Goal: Task Accomplishment & Management: Manage account settings

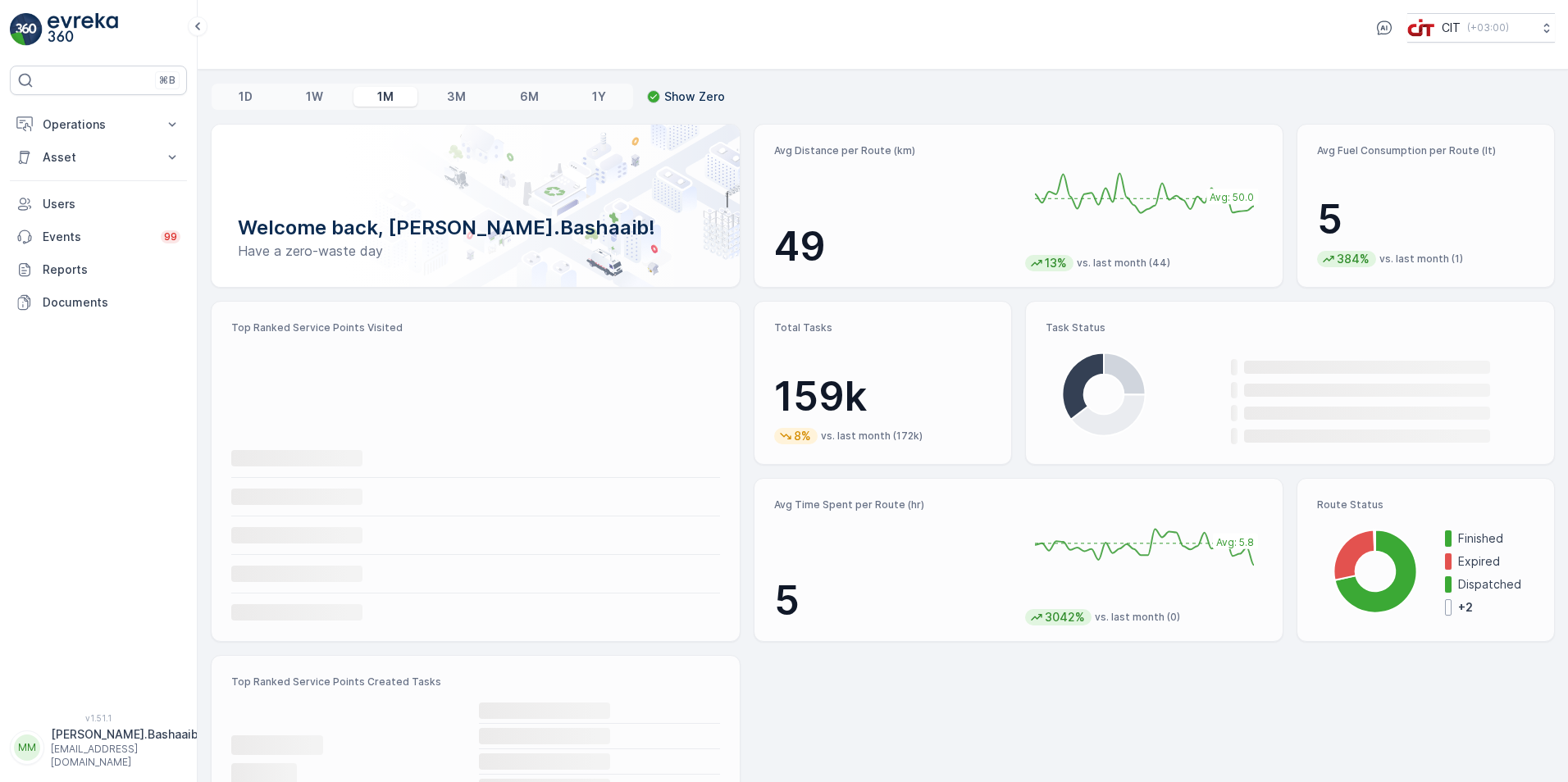
click at [95, 105] on div "⌘B Operations Insights CO₂e Analysis Report CIT Dashboard Planning Routes & Tas…" at bounding box center [98, 379] width 177 height 628
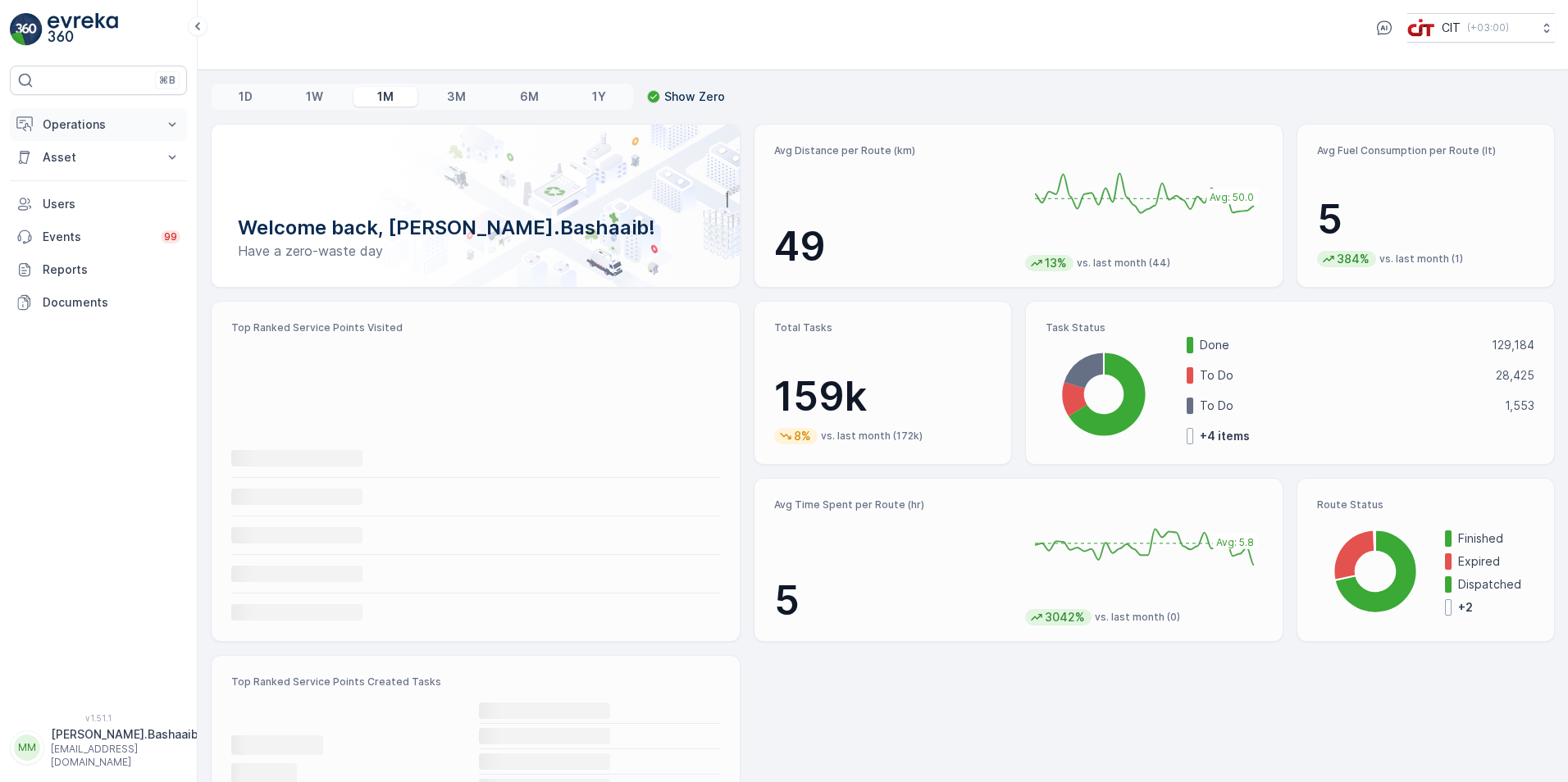
click at [89, 125] on p "Operations" at bounding box center [98, 124] width 112 height 16
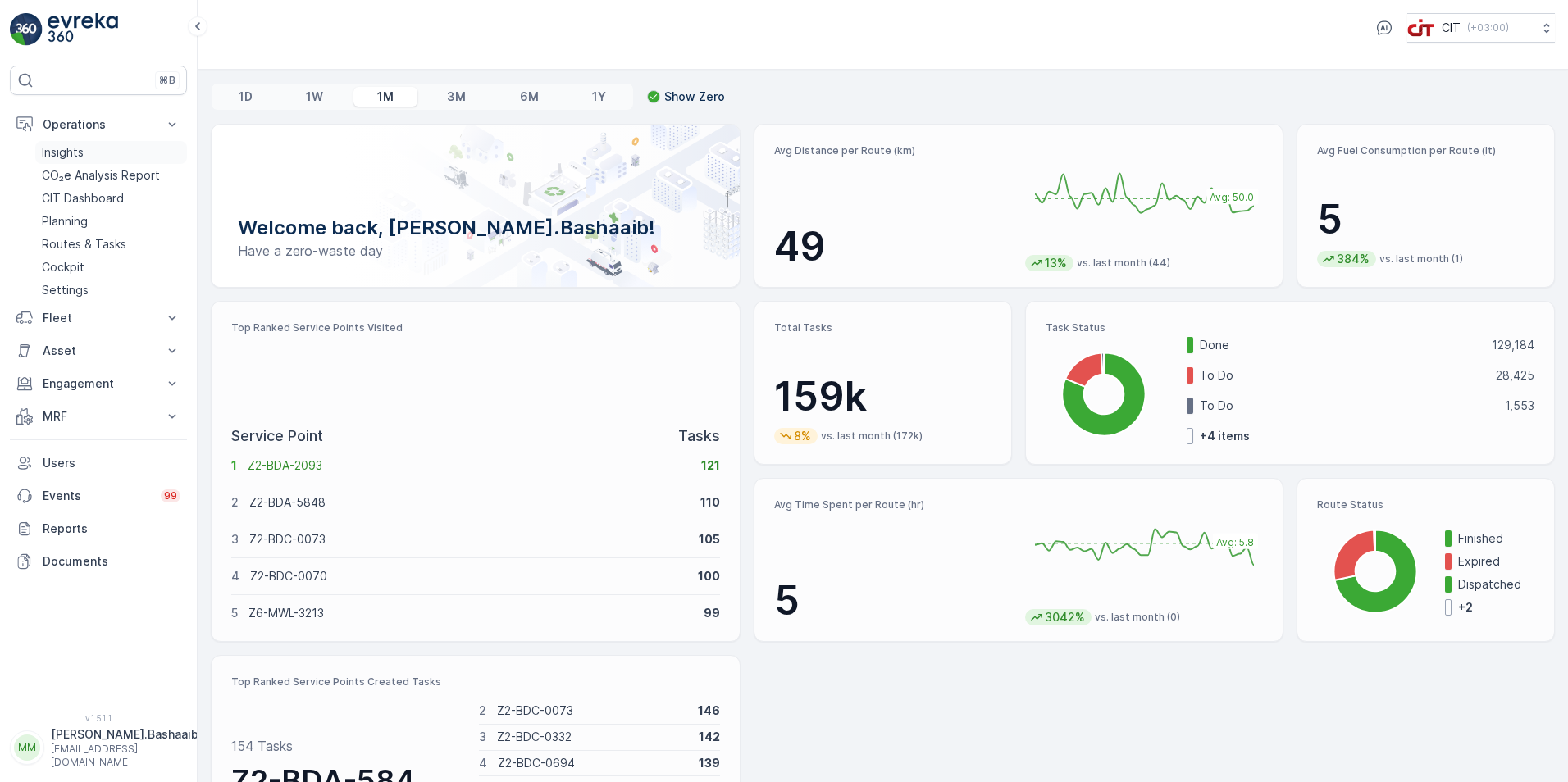
click at [81, 149] on p "Insights" at bounding box center [62, 152] width 41 height 16
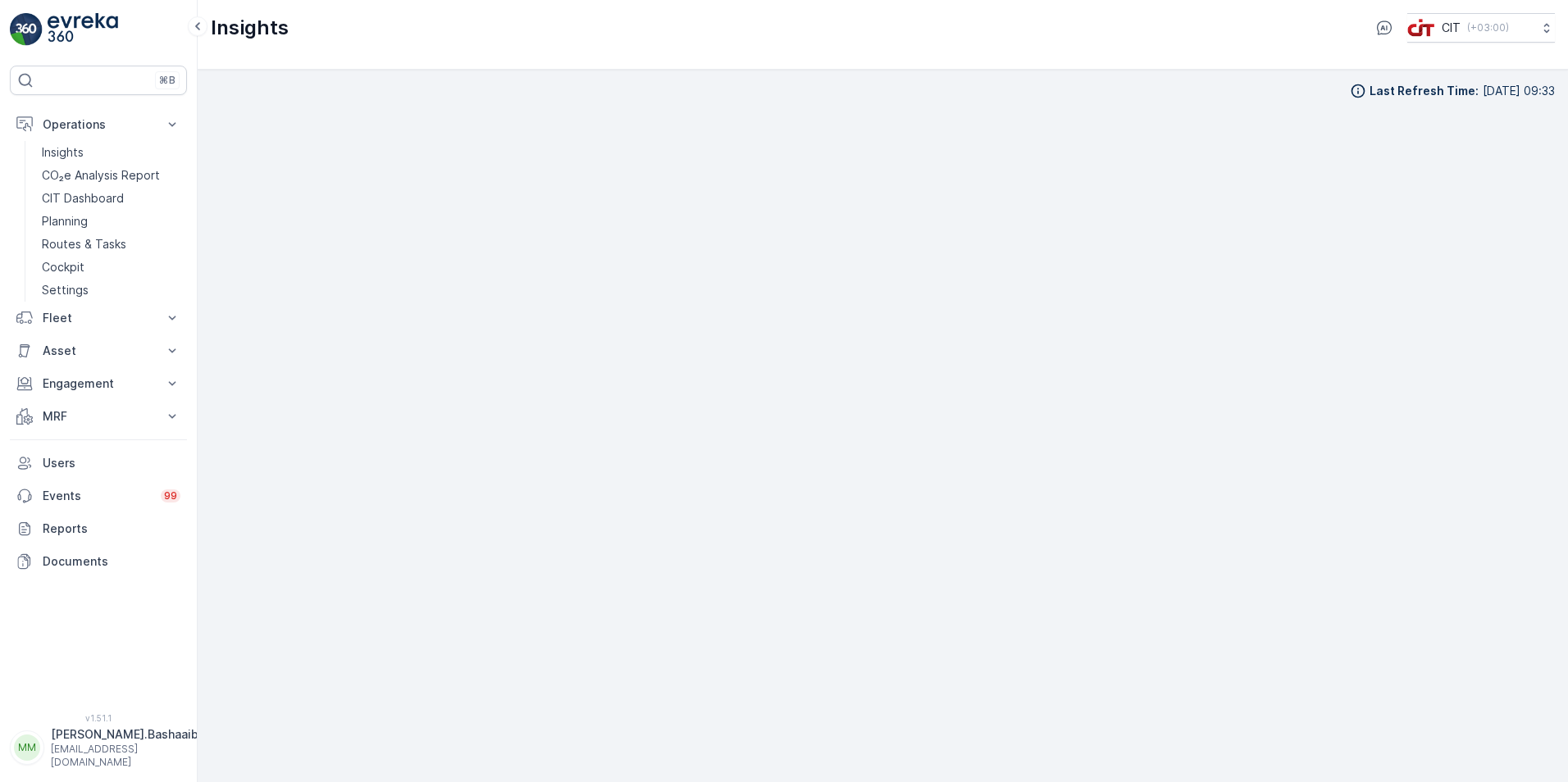
scroll to position [16, 0]
click at [1084, 33] on div "Insights CIT ( +03:00 )" at bounding box center [883, 27] width 1344 height 29
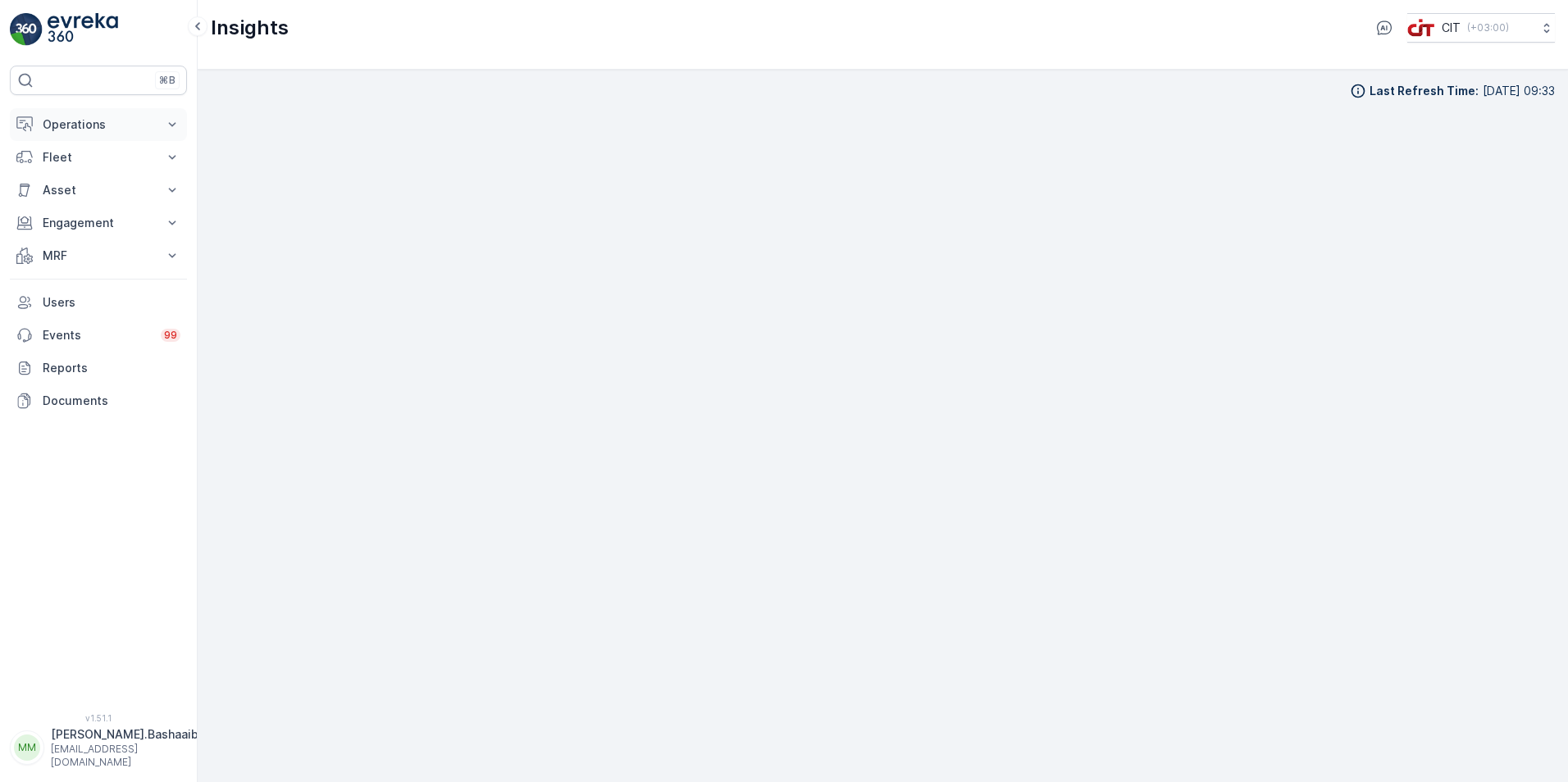
click at [62, 120] on p "Operations" at bounding box center [98, 124] width 112 height 16
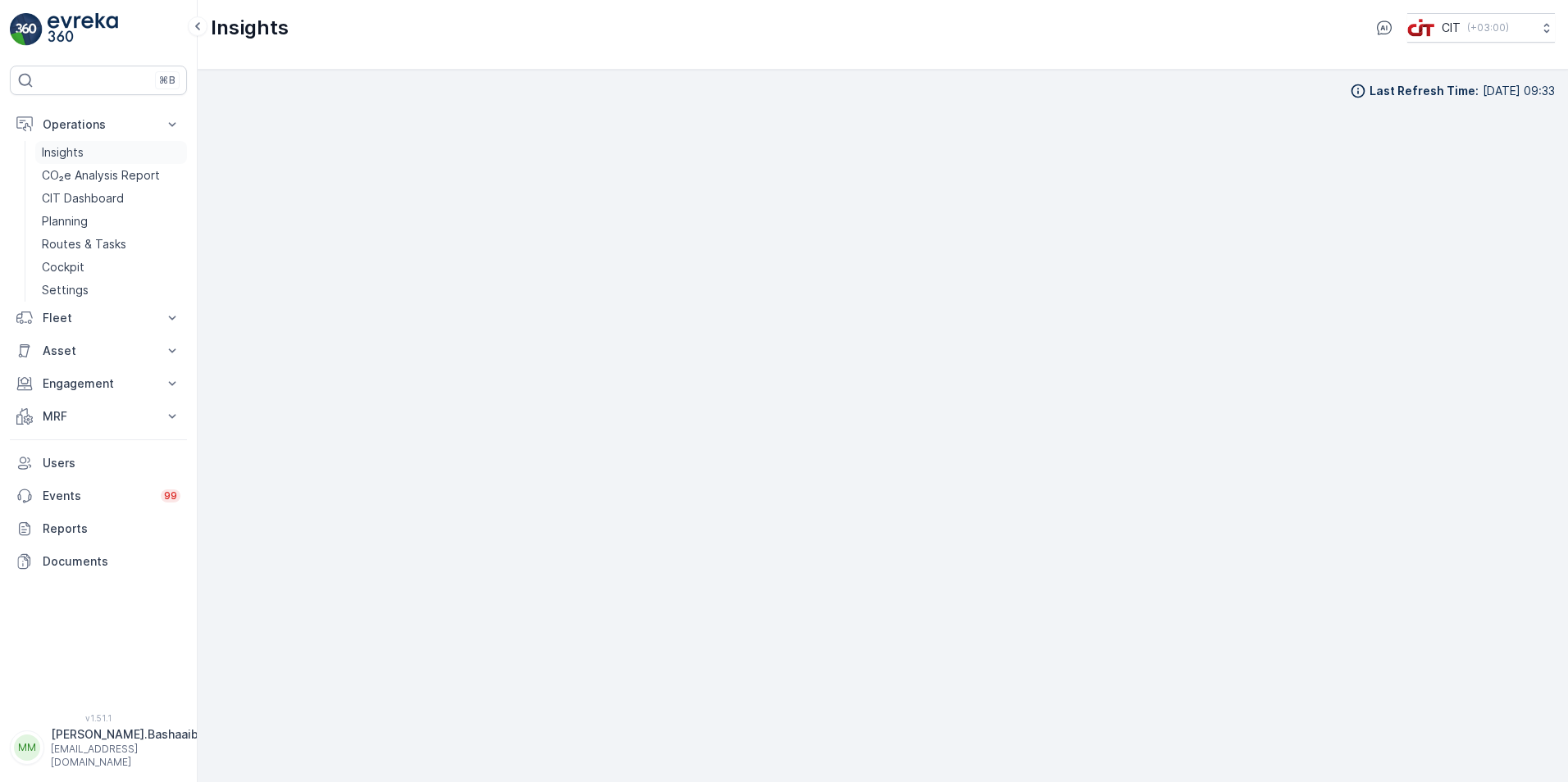
click at [83, 146] on p "Insights" at bounding box center [62, 152] width 41 height 16
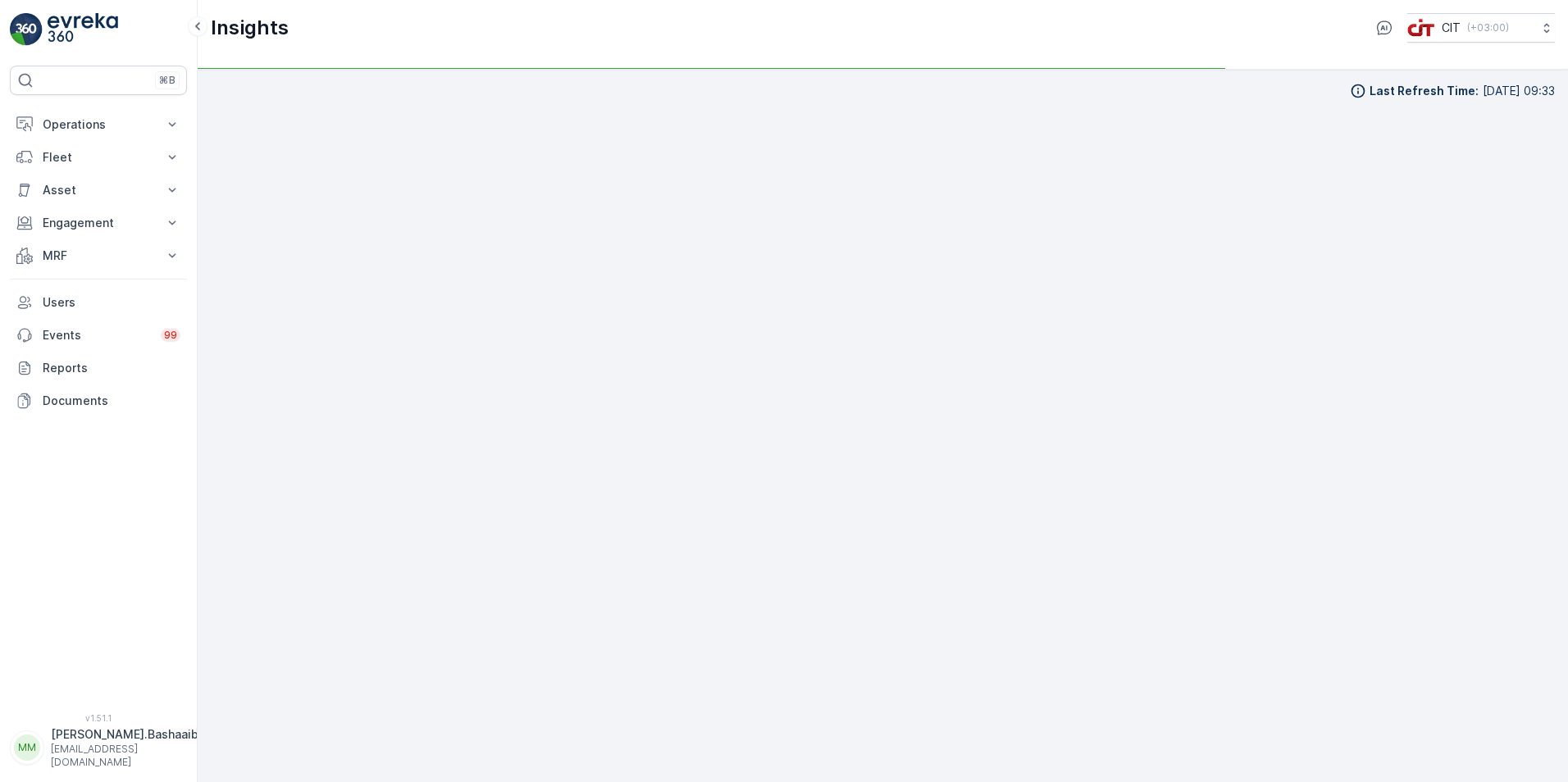
click at [120, 742] on p "[PERSON_NAME].Bashaaib" at bounding box center [124, 734] width 148 height 16
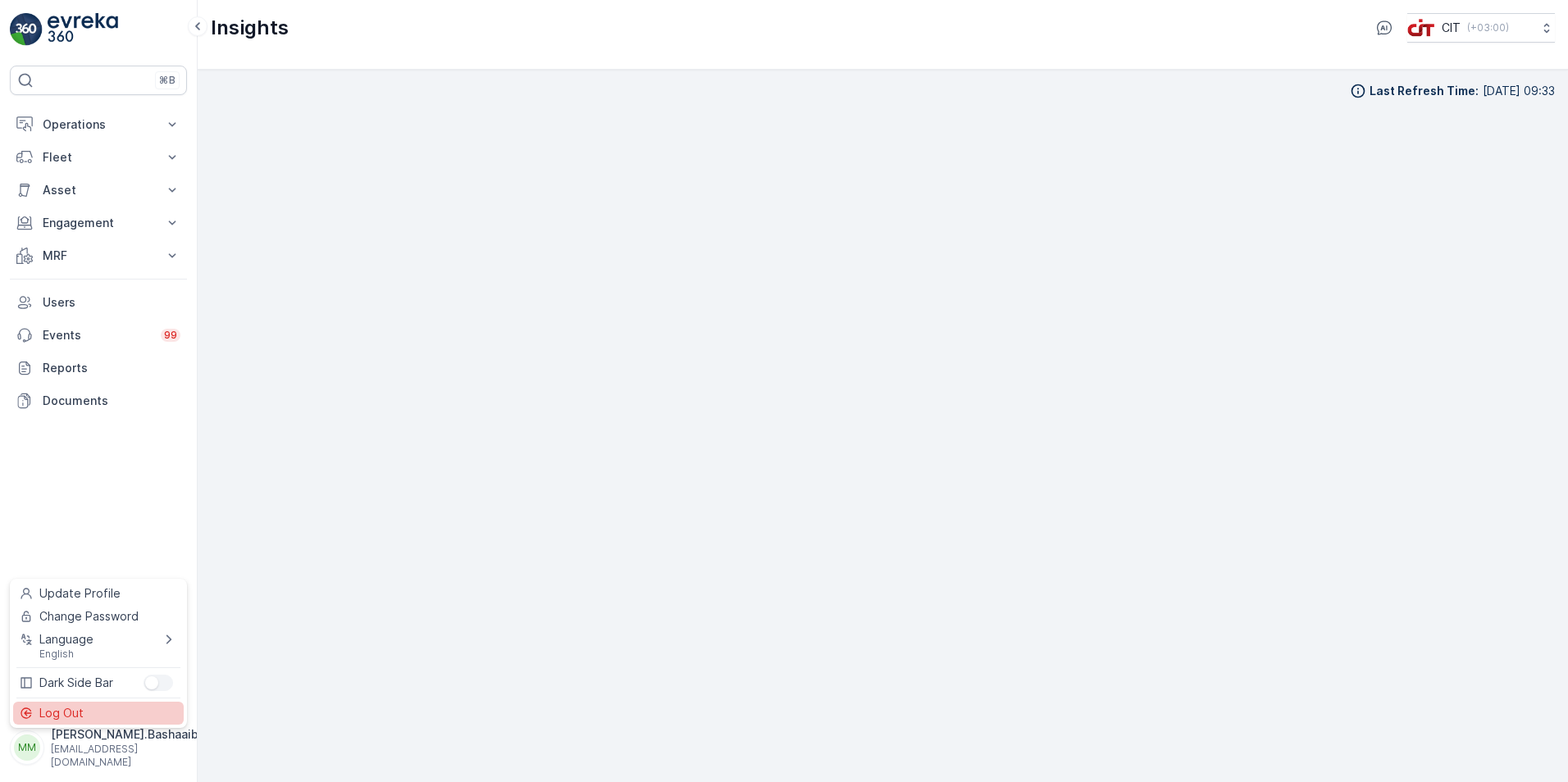
click at [105, 703] on div "Log Out" at bounding box center [98, 713] width 170 height 23
